Goal: Task Accomplishment & Management: Manage account settings

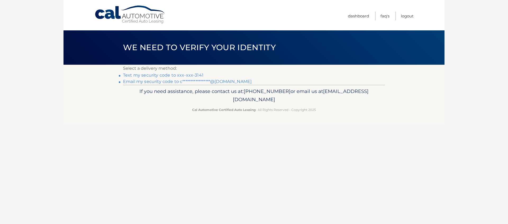
click at [176, 75] on link "Text my security code to xxx-xxx-3141" at bounding box center [163, 75] width 80 height 5
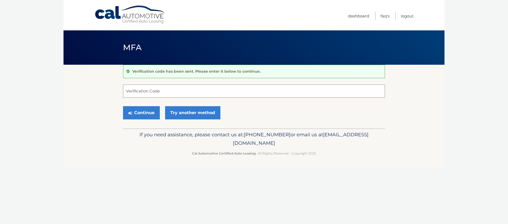
click at [165, 93] on input "Verification Code" at bounding box center [254, 91] width 262 height 13
paste input "677062"
type input "677062"
click at [152, 111] on button "Continue" at bounding box center [141, 112] width 37 height 13
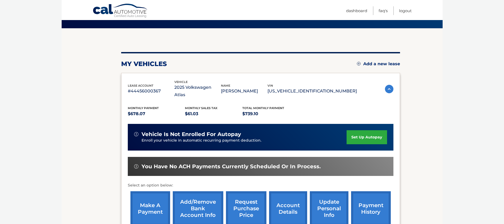
scroll to position [77, 0]
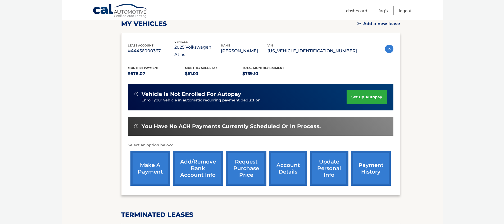
click at [153, 160] on link "make a payment" at bounding box center [150, 168] width 40 height 35
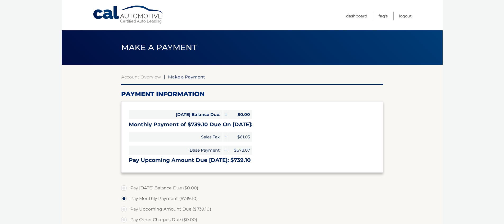
select select "Njc3MmNkMjQtNTdlMS00MzE2LThlOWQtZGM1OTkxZTU0NTMy"
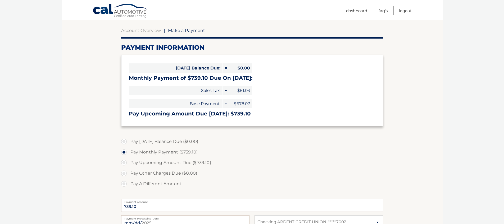
scroll to position [53, 0]
